Goal: Task Accomplishment & Management: Manage account settings

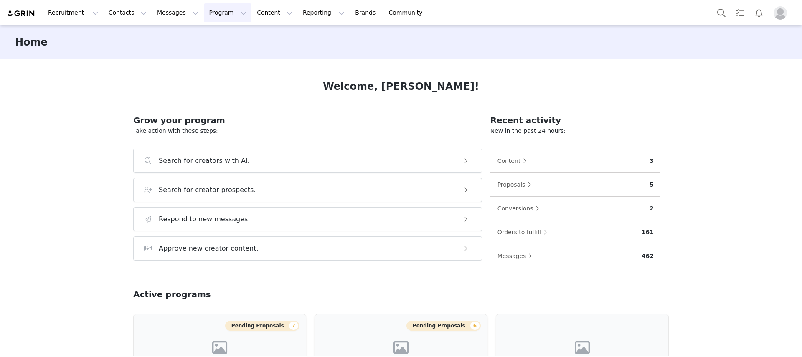
click at [213, 15] on button "Program Program" at bounding box center [228, 12] width 48 height 19
click at [214, 36] on p "Activations" at bounding box center [213, 37] width 32 height 9
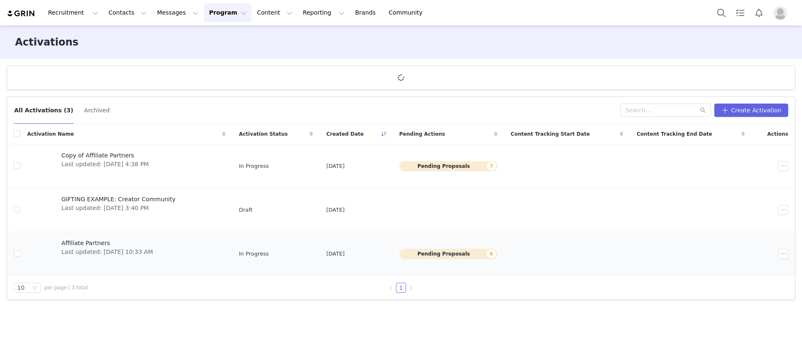
click at [82, 243] on span "Affiliate Partners" at bounding box center [106, 243] width 91 height 9
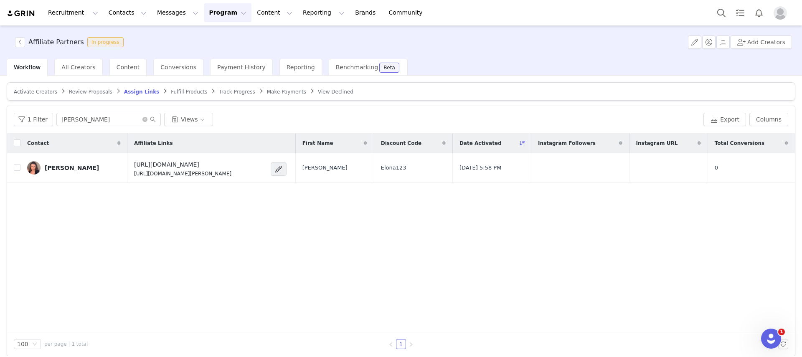
click at [80, 91] on span "Review Proposals" at bounding box center [90, 92] width 43 height 6
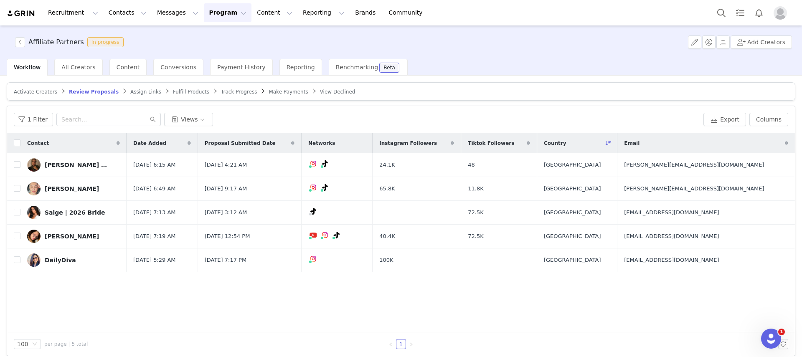
click at [13, 85] on article "Activate Creators Review Proposals Assign Links Fulfill Products Track Progress…" at bounding box center [401, 91] width 788 height 18
click at [20, 100] on div "Activate Creators Review Proposals Assign Links Fulfill Products Track Progress…" at bounding box center [401, 219] width 788 height 274
drag, startPoint x: 25, startPoint y: 93, endPoint x: 33, endPoint y: 99, distance: 10.2
click at [24, 93] on span "Activate Creators" at bounding box center [35, 92] width 43 height 6
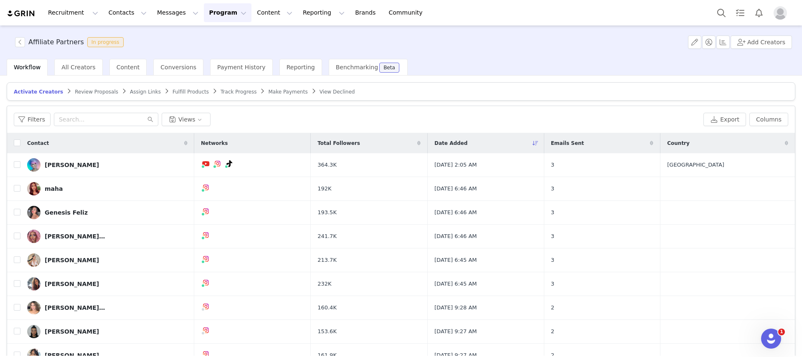
click at [244, 129] on div "Filters Views Export Columns" at bounding box center [400, 119] width 787 height 27
click at [92, 93] on span "Review Proposals" at bounding box center [96, 92] width 43 height 6
